Goal: Browse casually

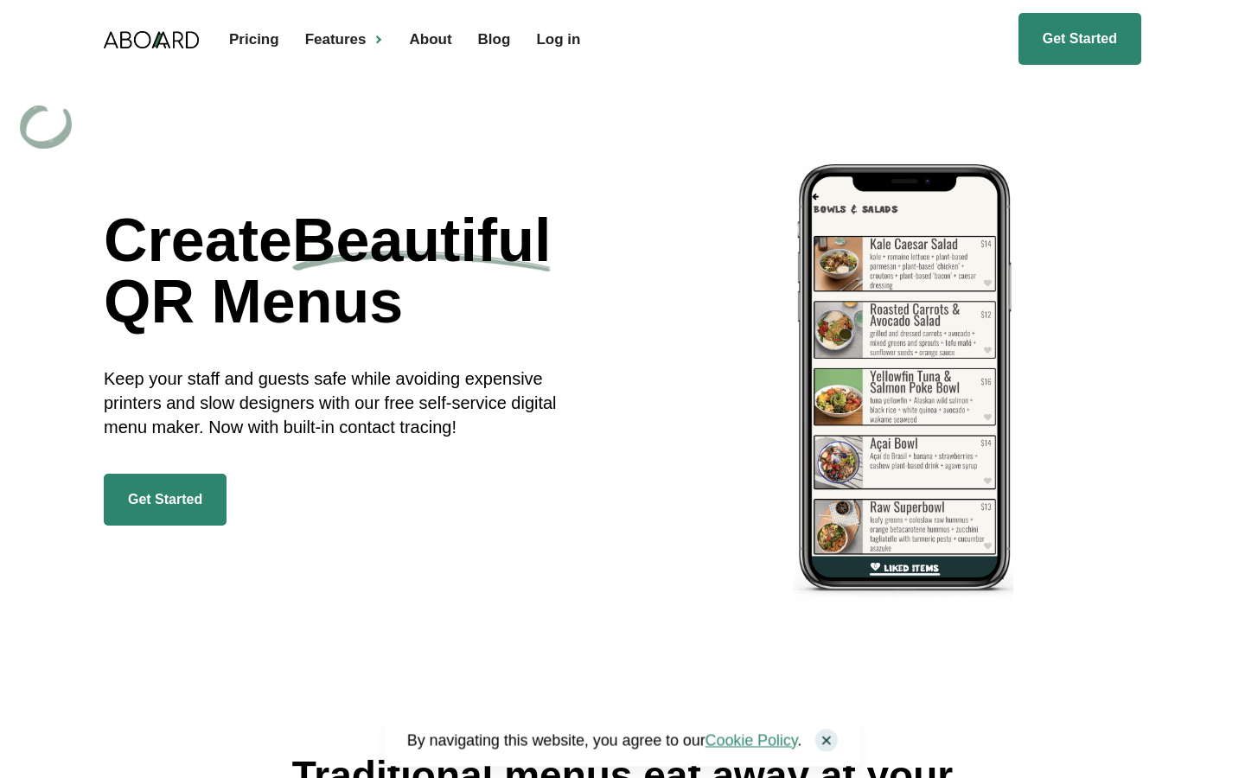
scroll to position [9, 0]
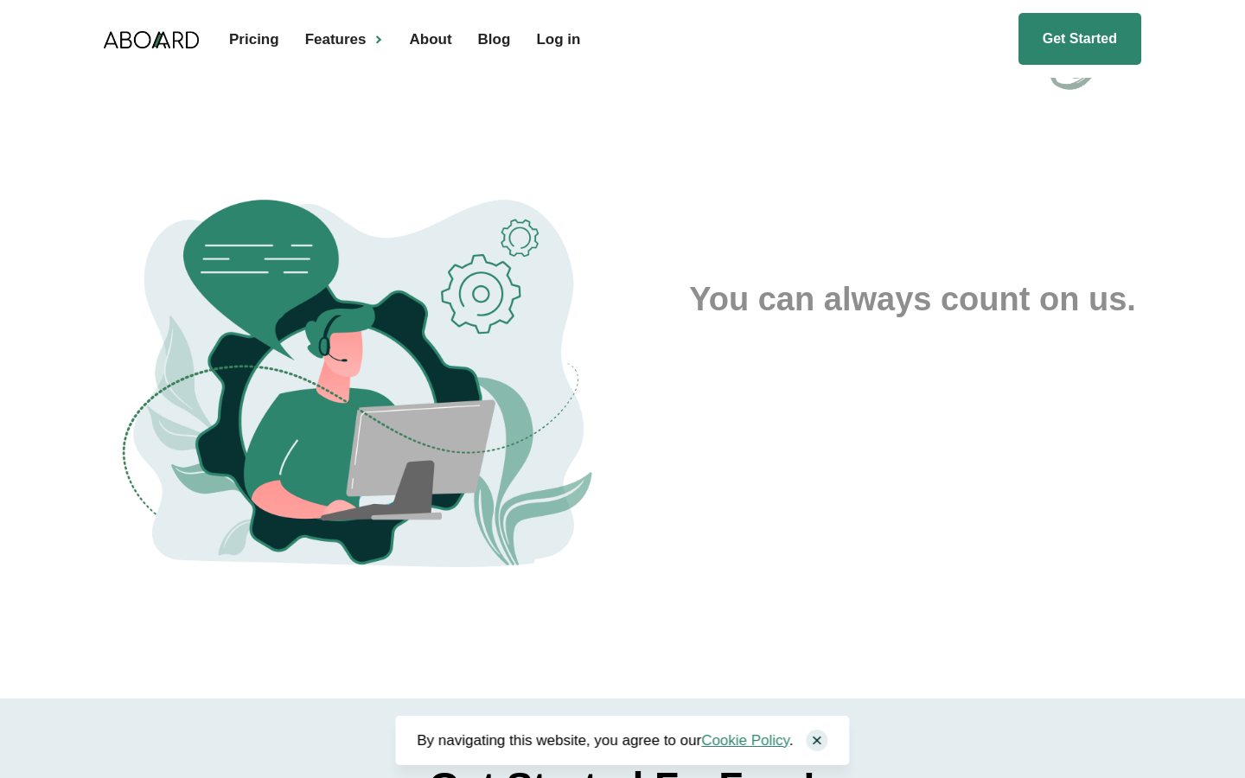
scroll to position [4400, 0]
